Goal: Task Accomplishment & Management: Complete application form

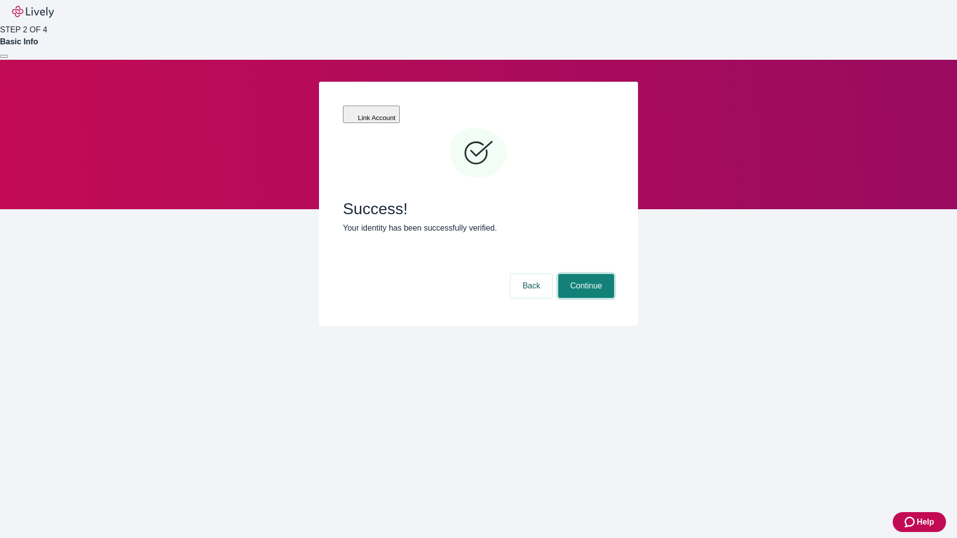
click at [585, 274] on button "Continue" at bounding box center [586, 286] width 56 height 24
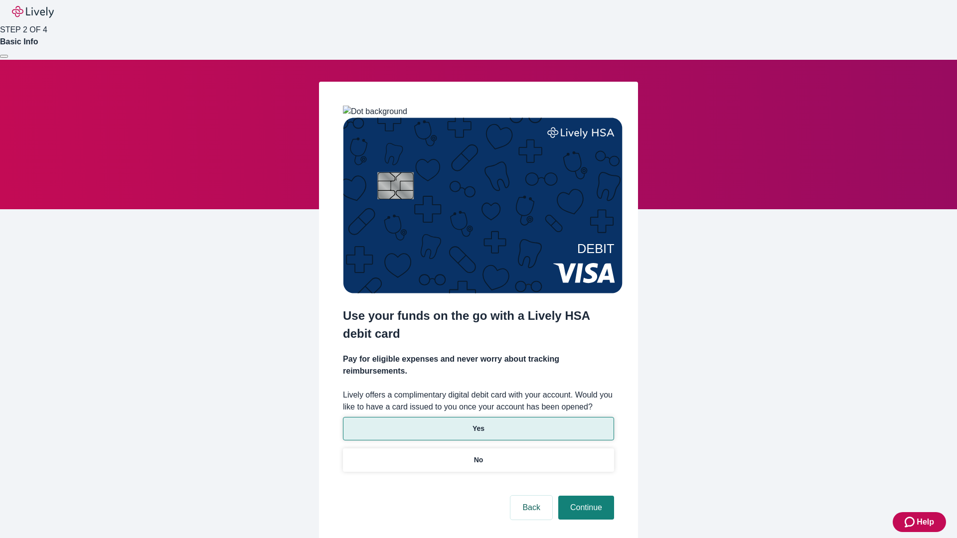
click at [478, 424] on p "Yes" at bounding box center [479, 429] width 12 height 10
click at [585, 496] on button "Continue" at bounding box center [586, 508] width 56 height 24
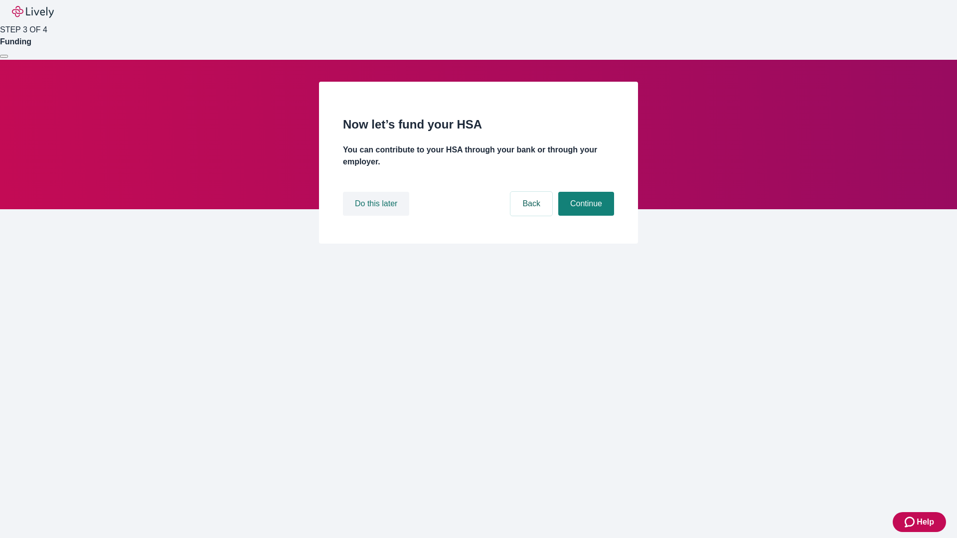
click at [377, 216] on button "Do this later" at bounding box center [376, 204] width 66 height 24
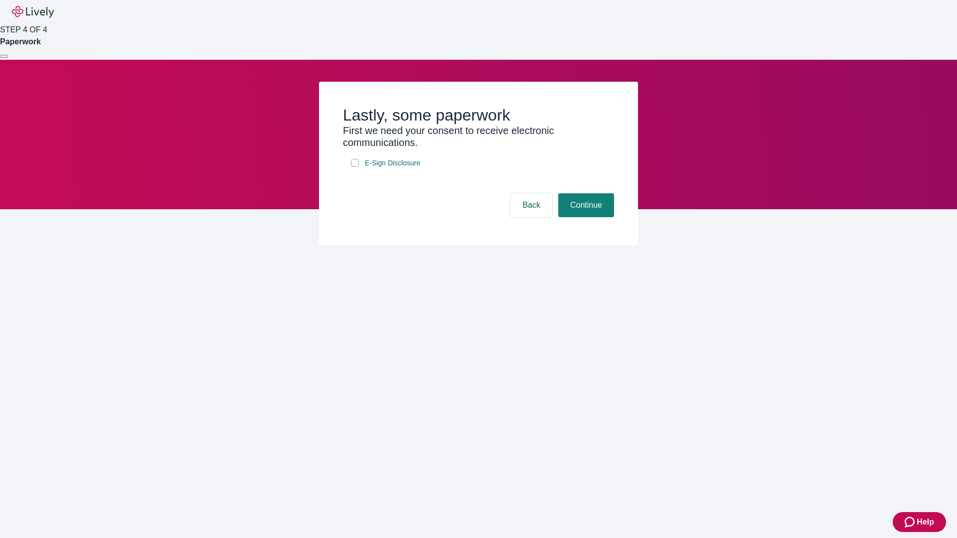
click at [355, 167] on input "E-Sign Disclosure" at bounding box center [355, 163] width 8 height 8
checkbox input "true"
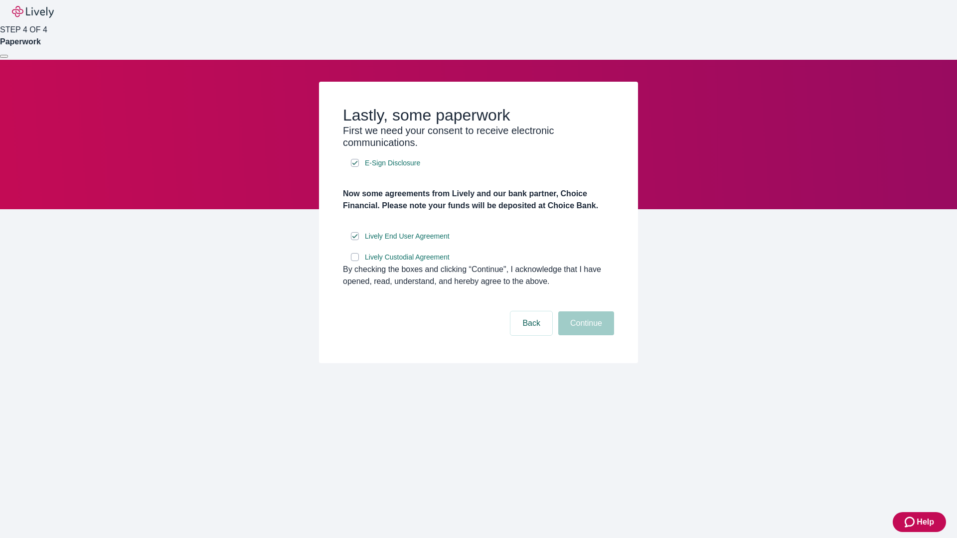
click at [355, 261] on input "Lively Custodial Agreement" at bounding box center [355, 257] width 8 height 8
checkbox input "true"
click at [585, 336] on button "Continue" at bounding box center [586, 324] width 56 height 24
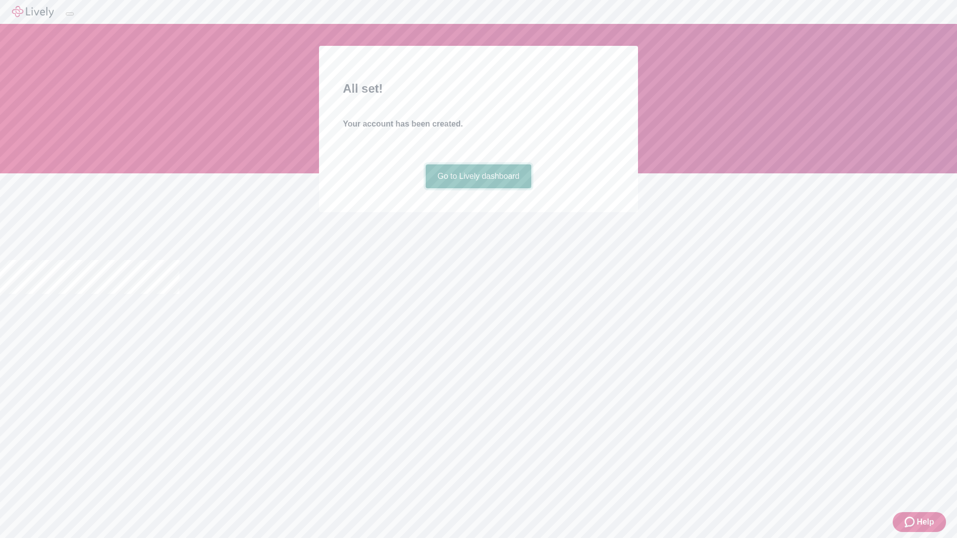
click at [478, 188] on link "Go to Lively dashboard" at bounding box center [479, 177] width 106 height 24
